Goal: Transaction & Acquisition: Book appointment/travel/reservation

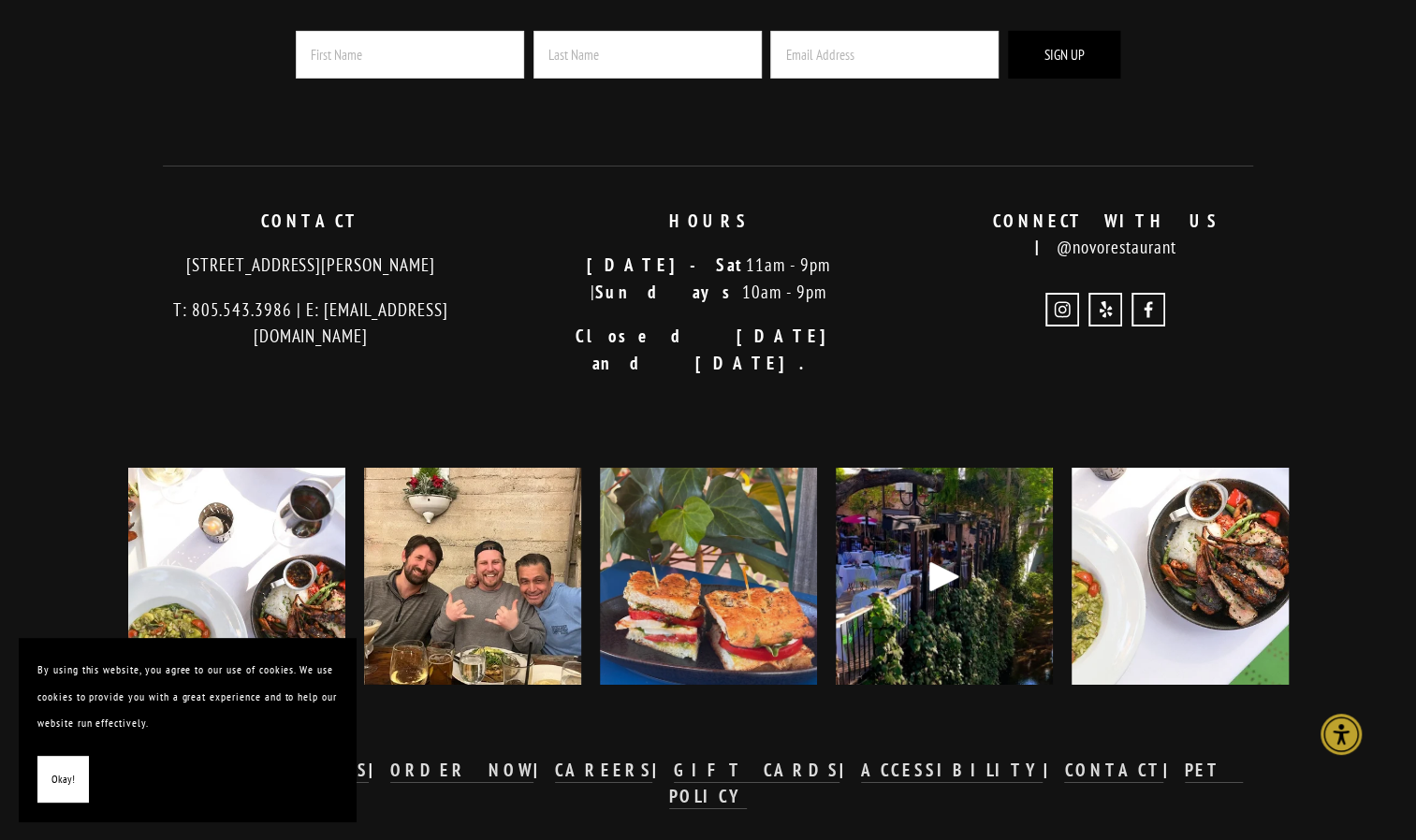
scroll to position [3881, 0]
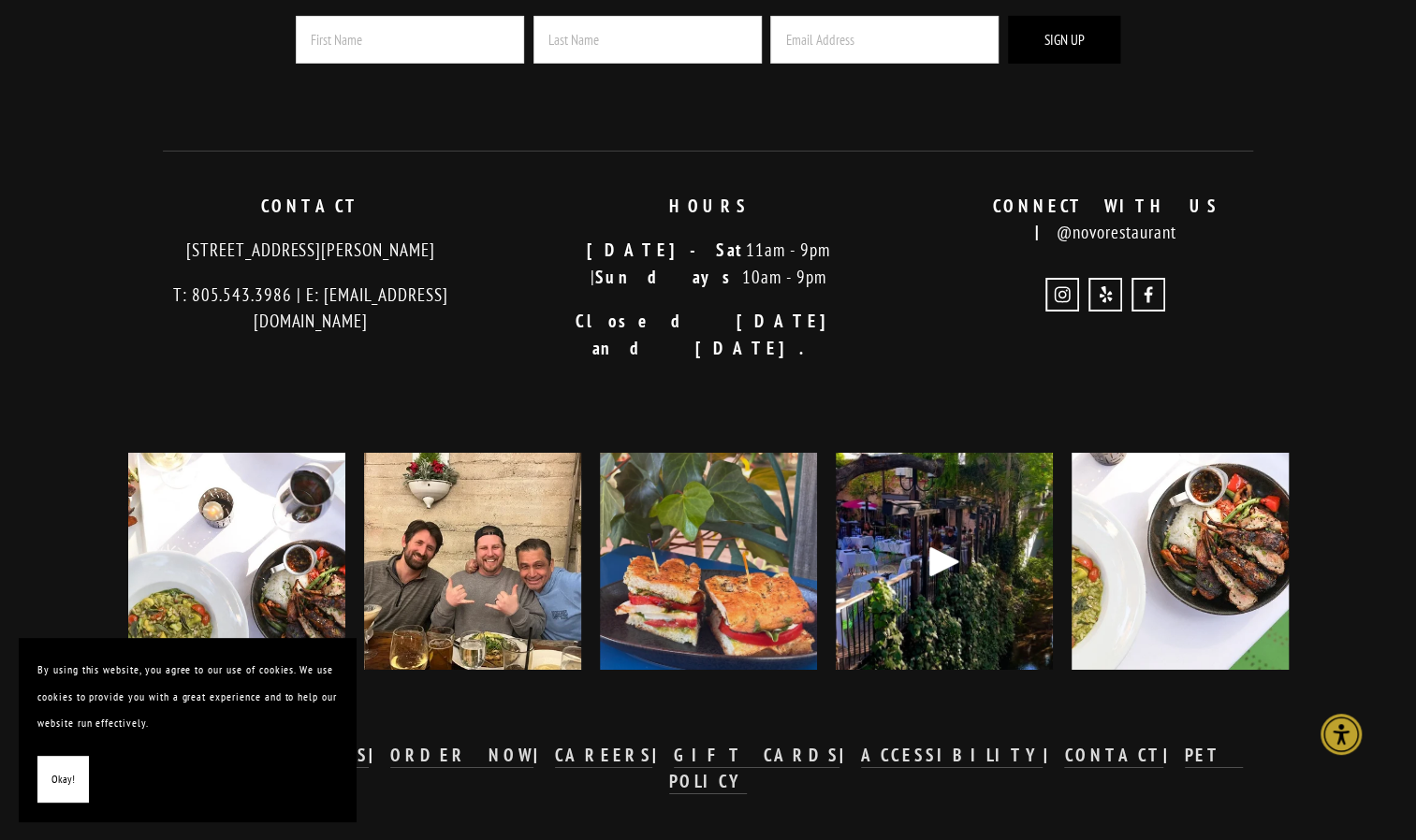
click at [977, 565] on div at bounding box center [944, 561] width 217 height 217
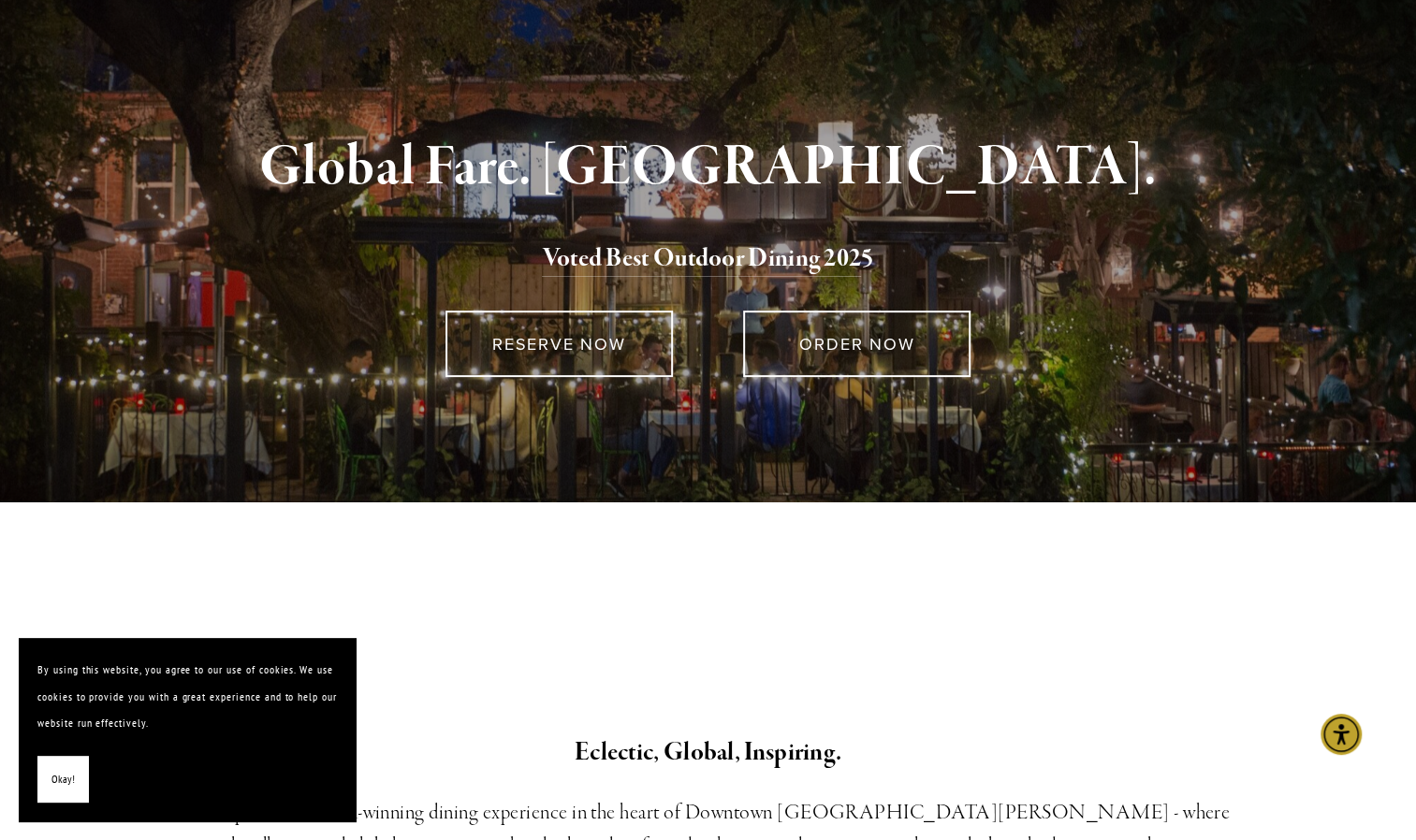
scroll to position [0, 0]
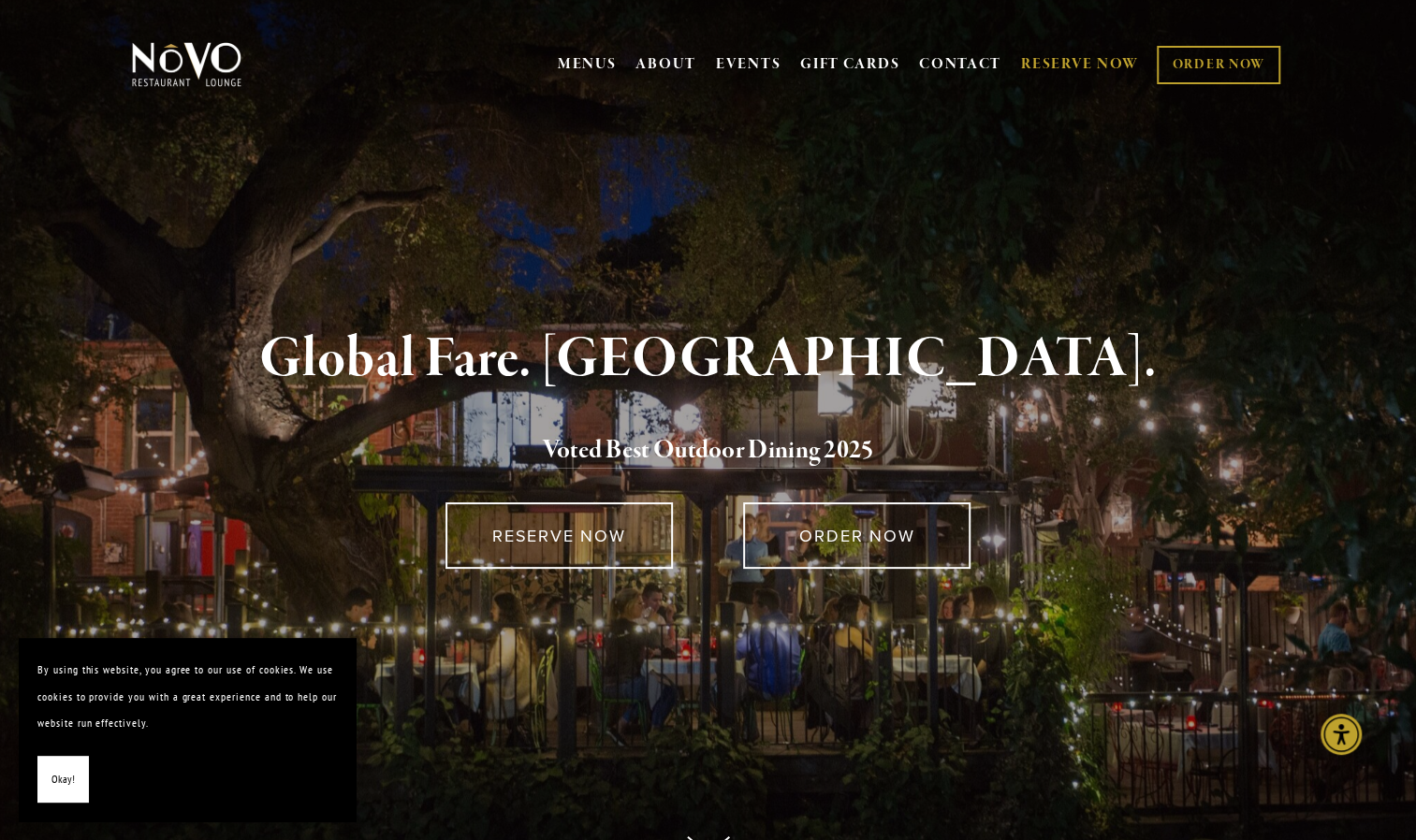
click at [1103, 52] on link "RESERVE NOW" at bounding box center [1080, 64] width 118 height 35
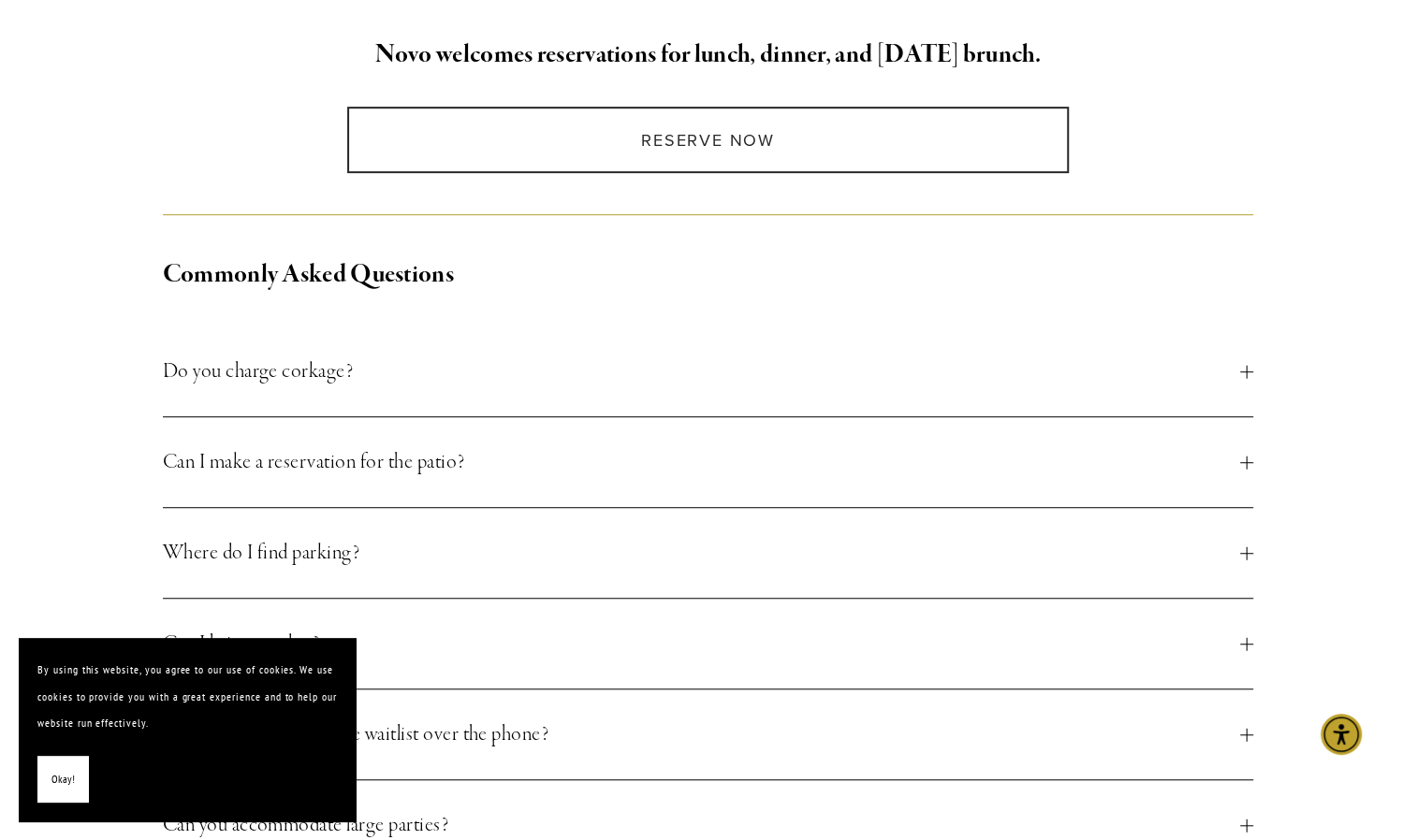
scroll to position [501, 0]
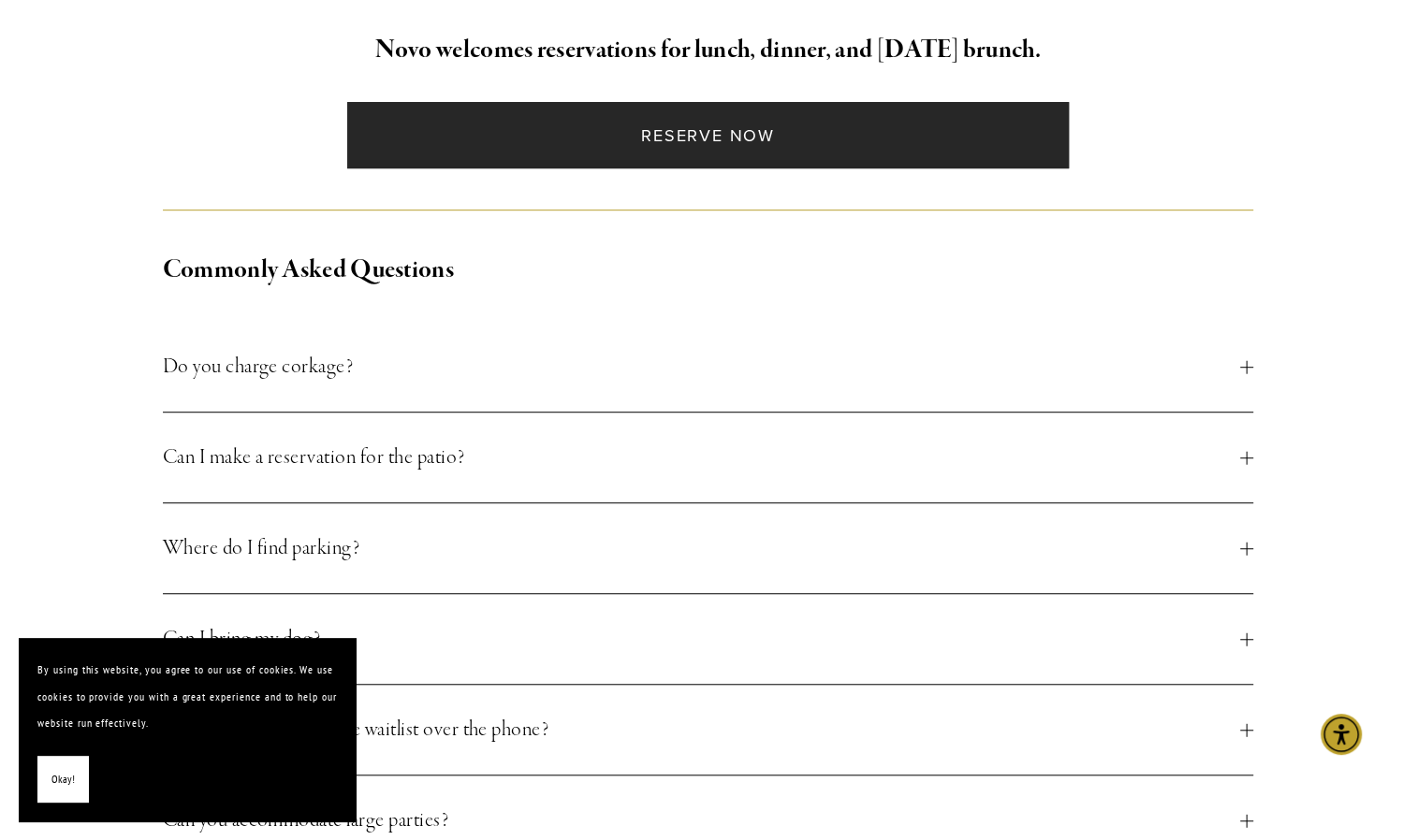
click at [710, 123] on link "Reserve Now" at bounding box center [708, 135] width 721 height 67
